Goal: Information Seeking & Learning: Learn about a topic

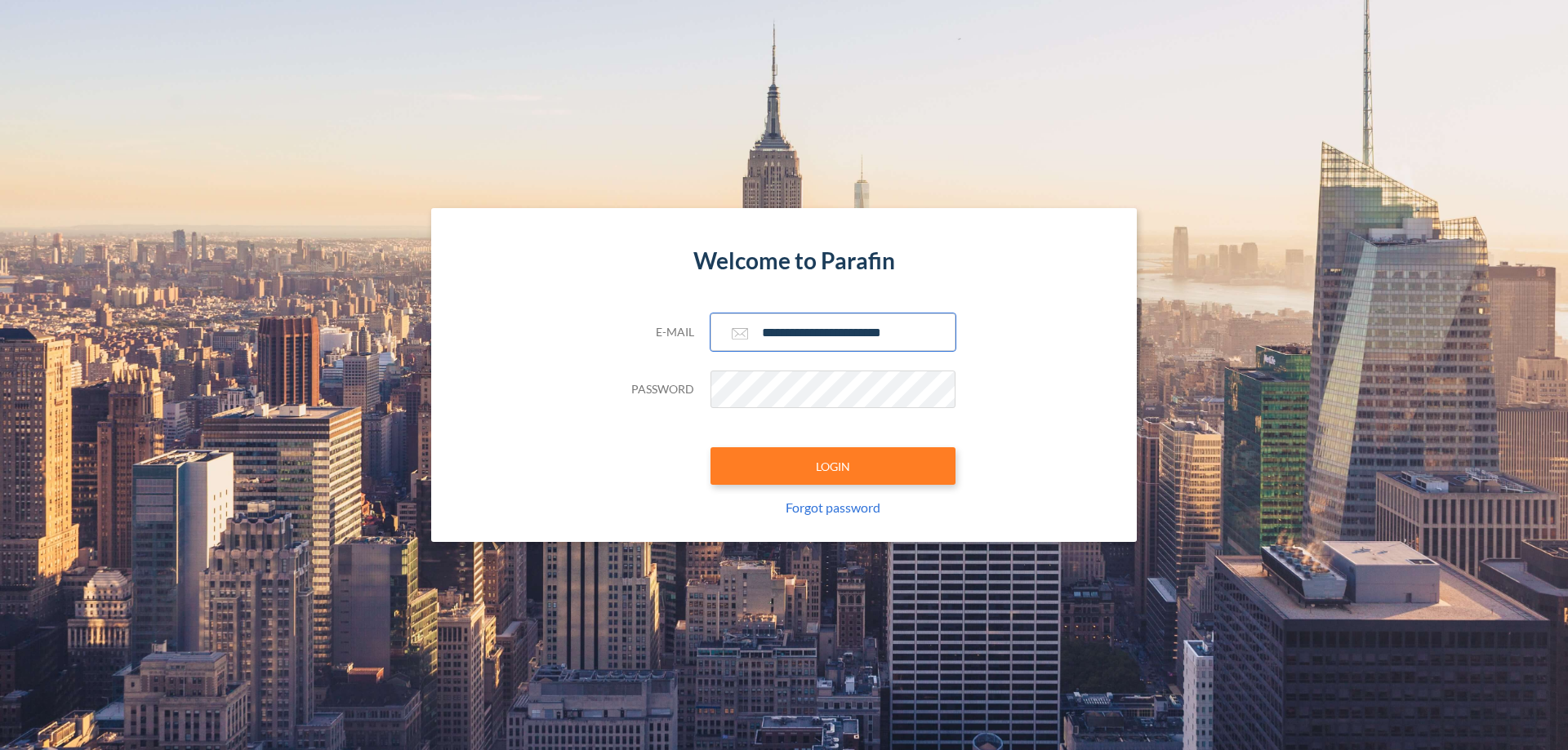
type input "**********"
click at [833, 466] on button "LOGIN" at bounding box center [833, 466] width 245 height 37
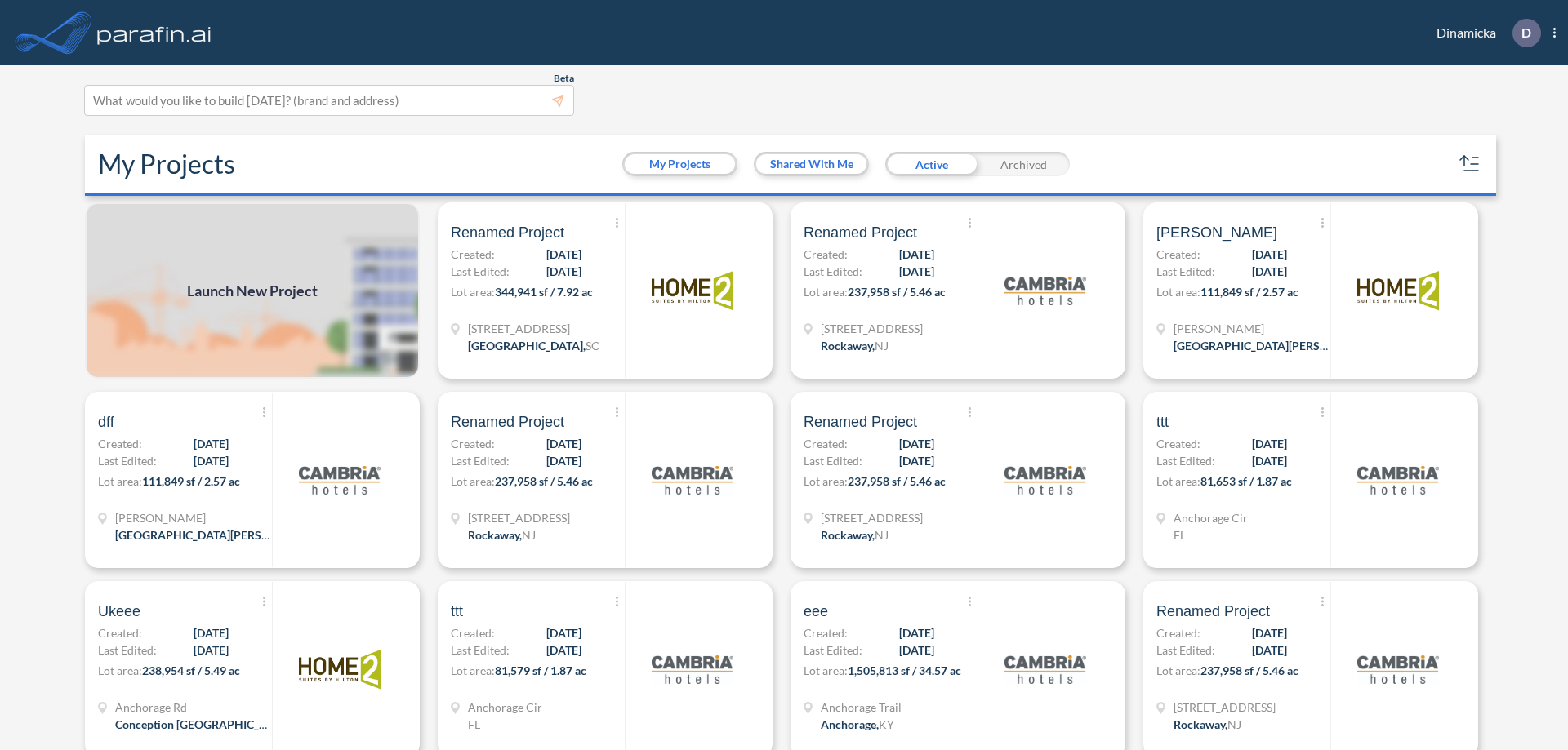
scroll to position [4, 0]
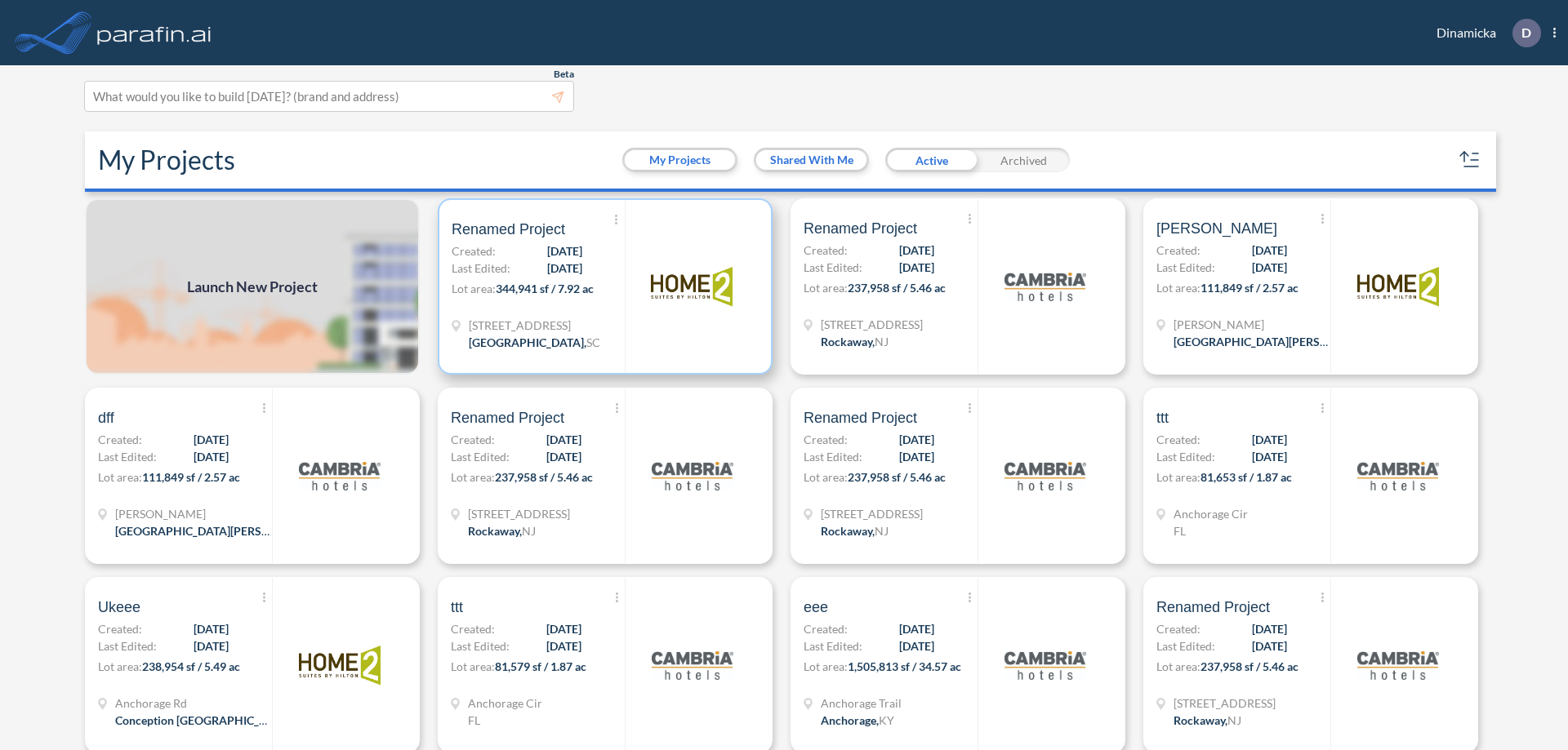
click at [602, 287] on p "Lot area: 344,941 sf / 7.92 ac" at bounding box center [538, 291] width 173 height 24
